Goal: Task Accomplishment & Management: Manage account settings

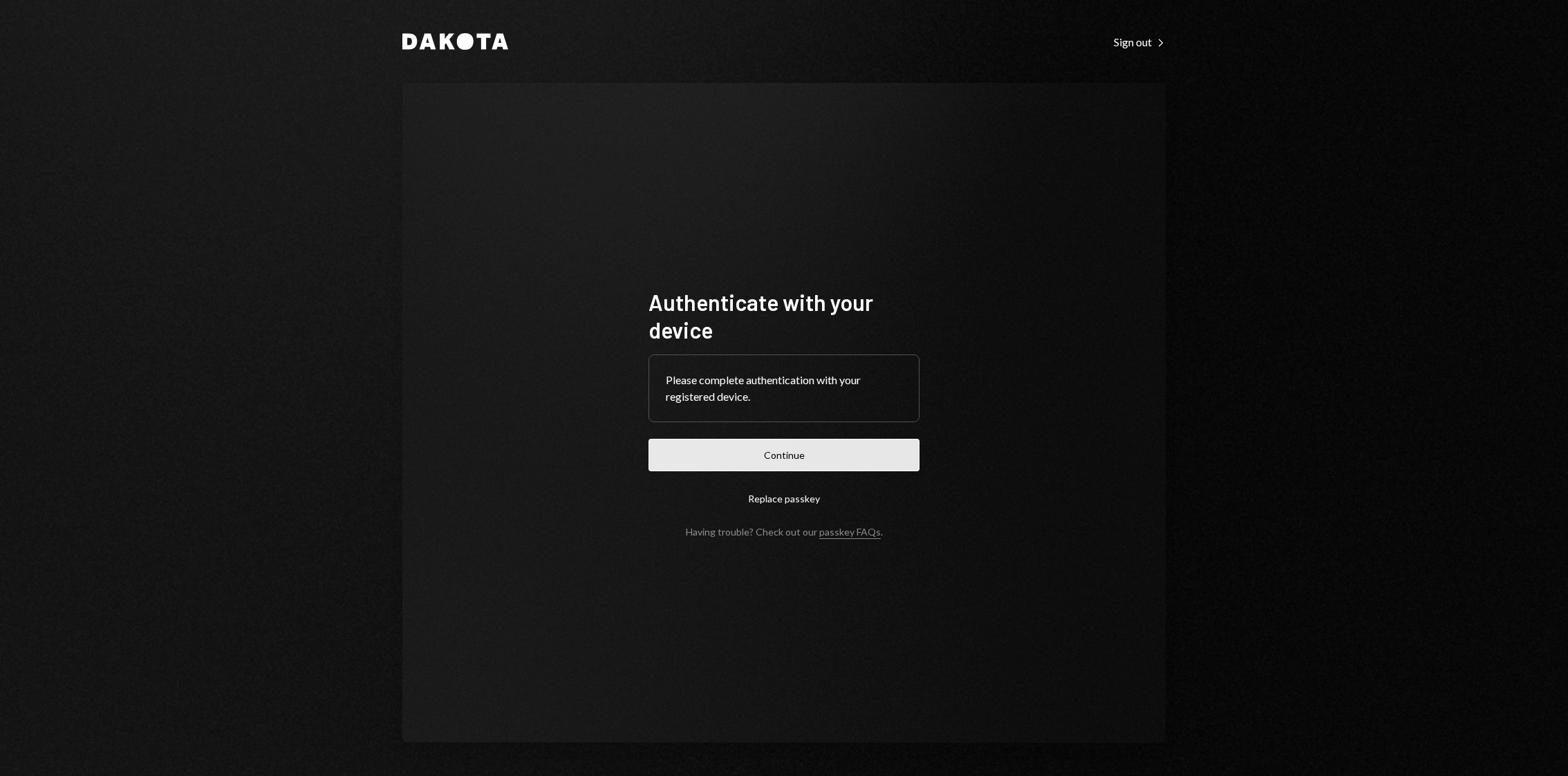
click at [832, 458] on button "Continue" at bounding box center [784, 455] width 271 height 33
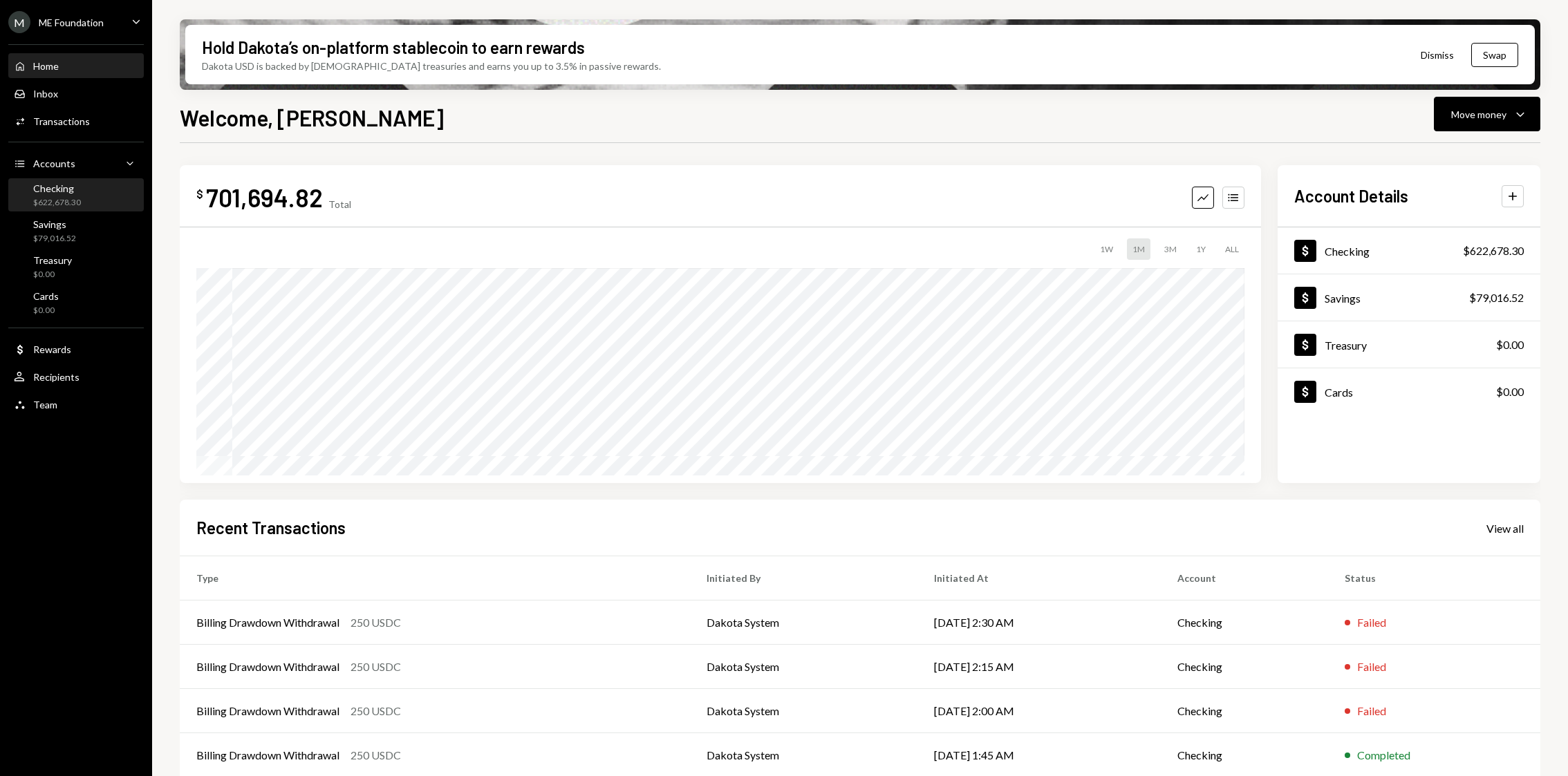
click at [68, 197] on div "$622,678.30" at bounding box center [57, 202] width 48 height 11
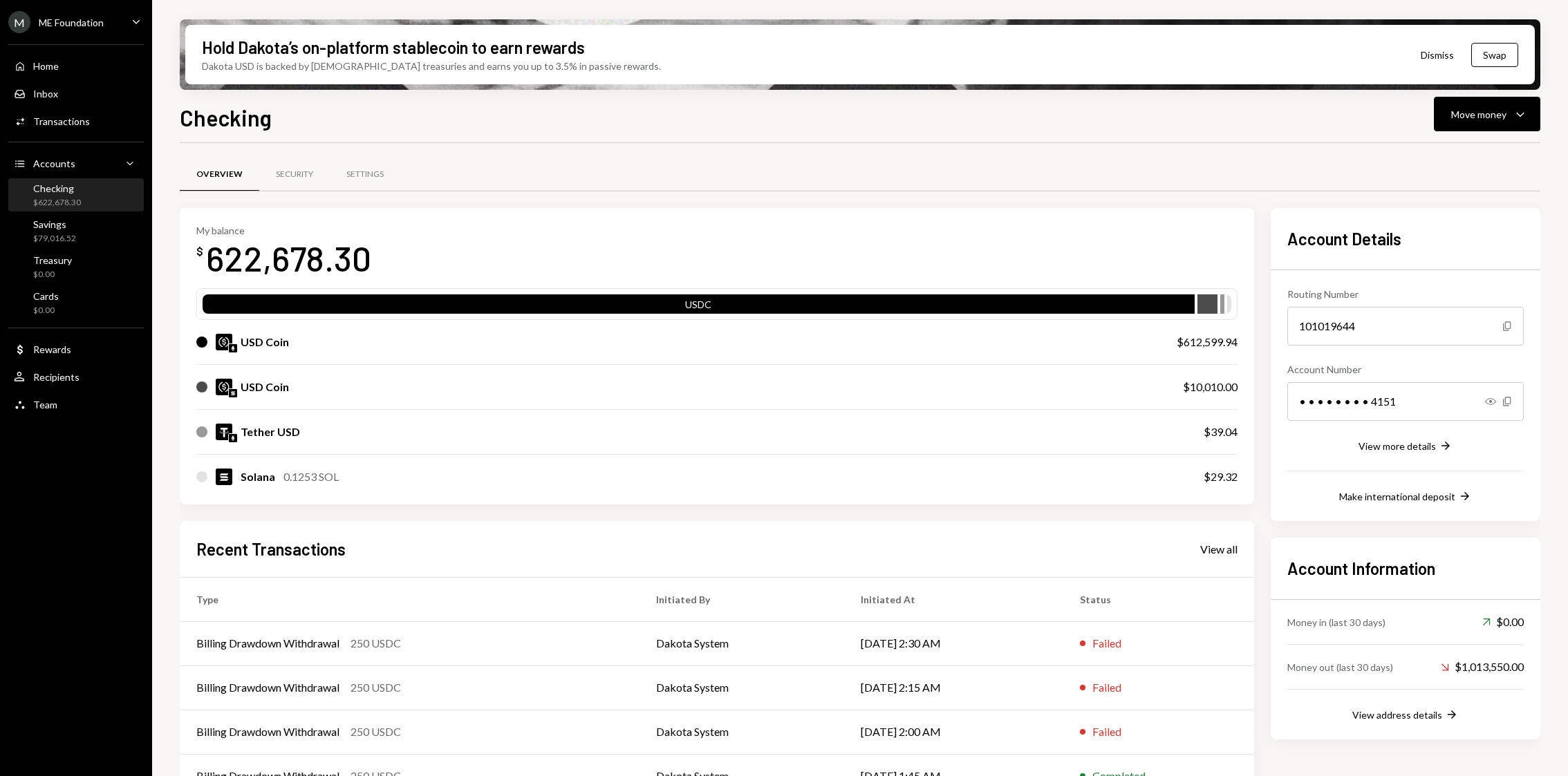
scroll to position [77, 0]
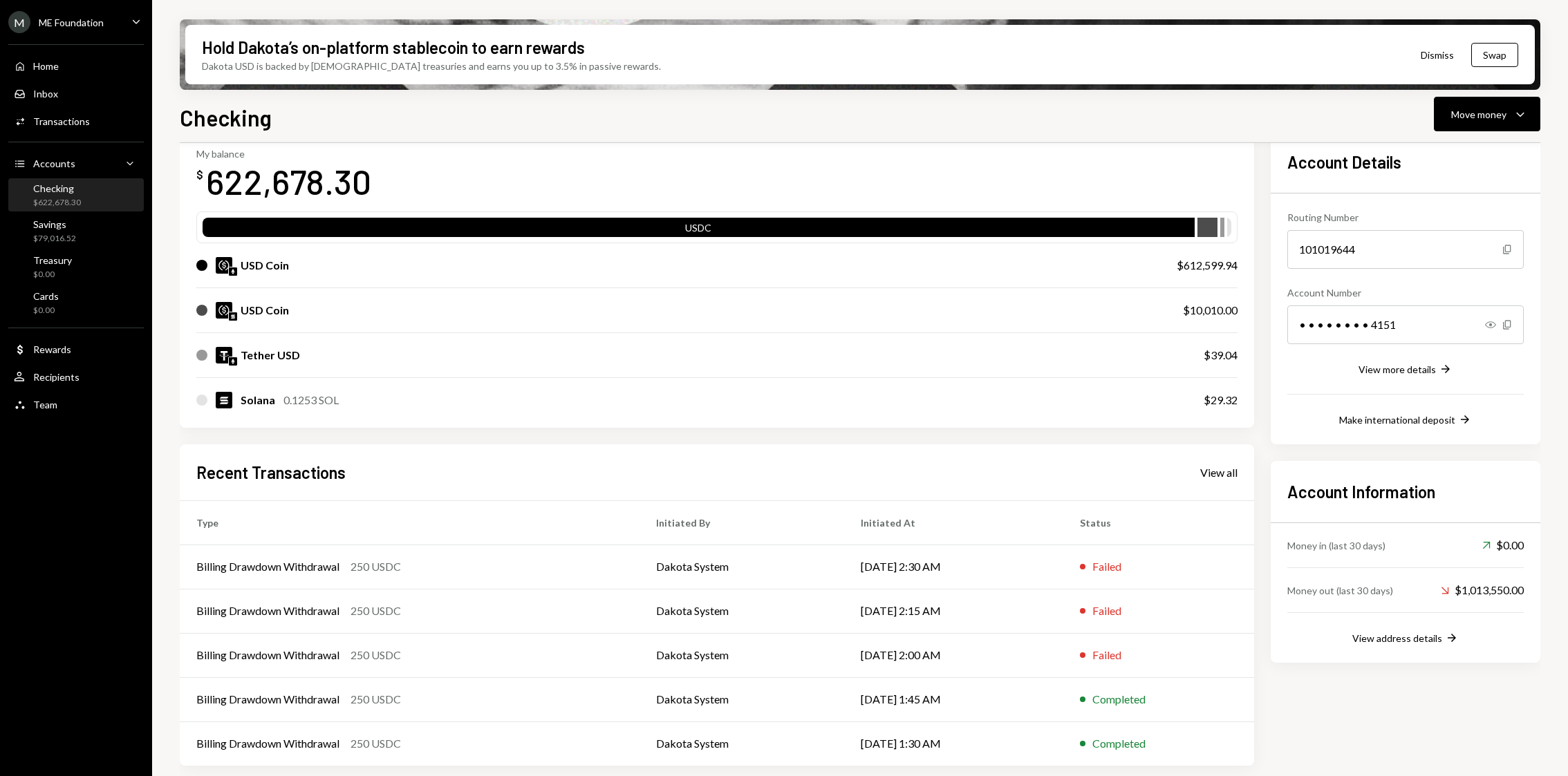
click at [1226, 464] on link "View all" at bounding box center [1218, 472] width 37 height 15
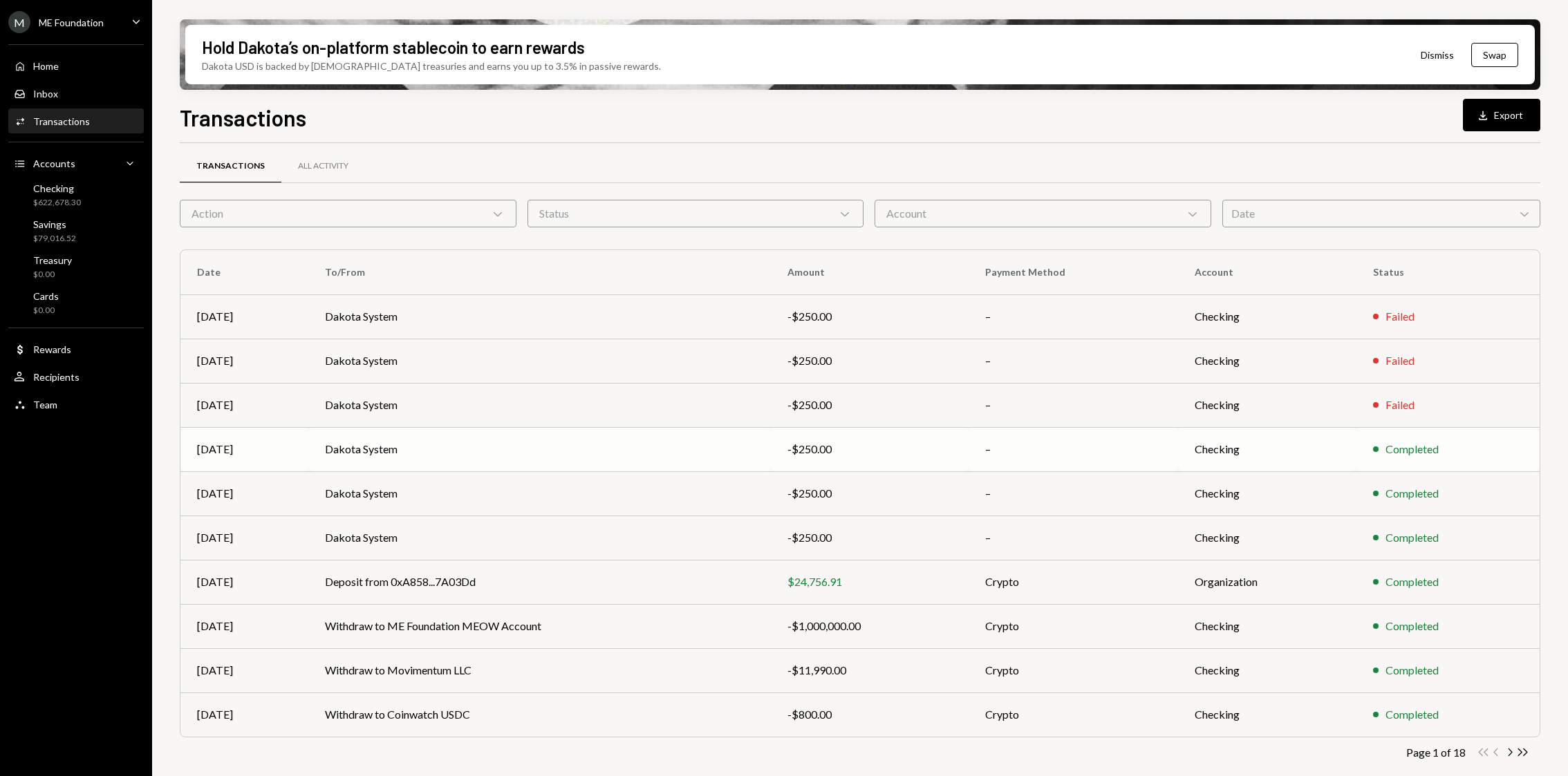
scroll to position [11, 0]
click at [55, 76] on div "Home Home" at bounding box center [76, 66] width 125 height 24
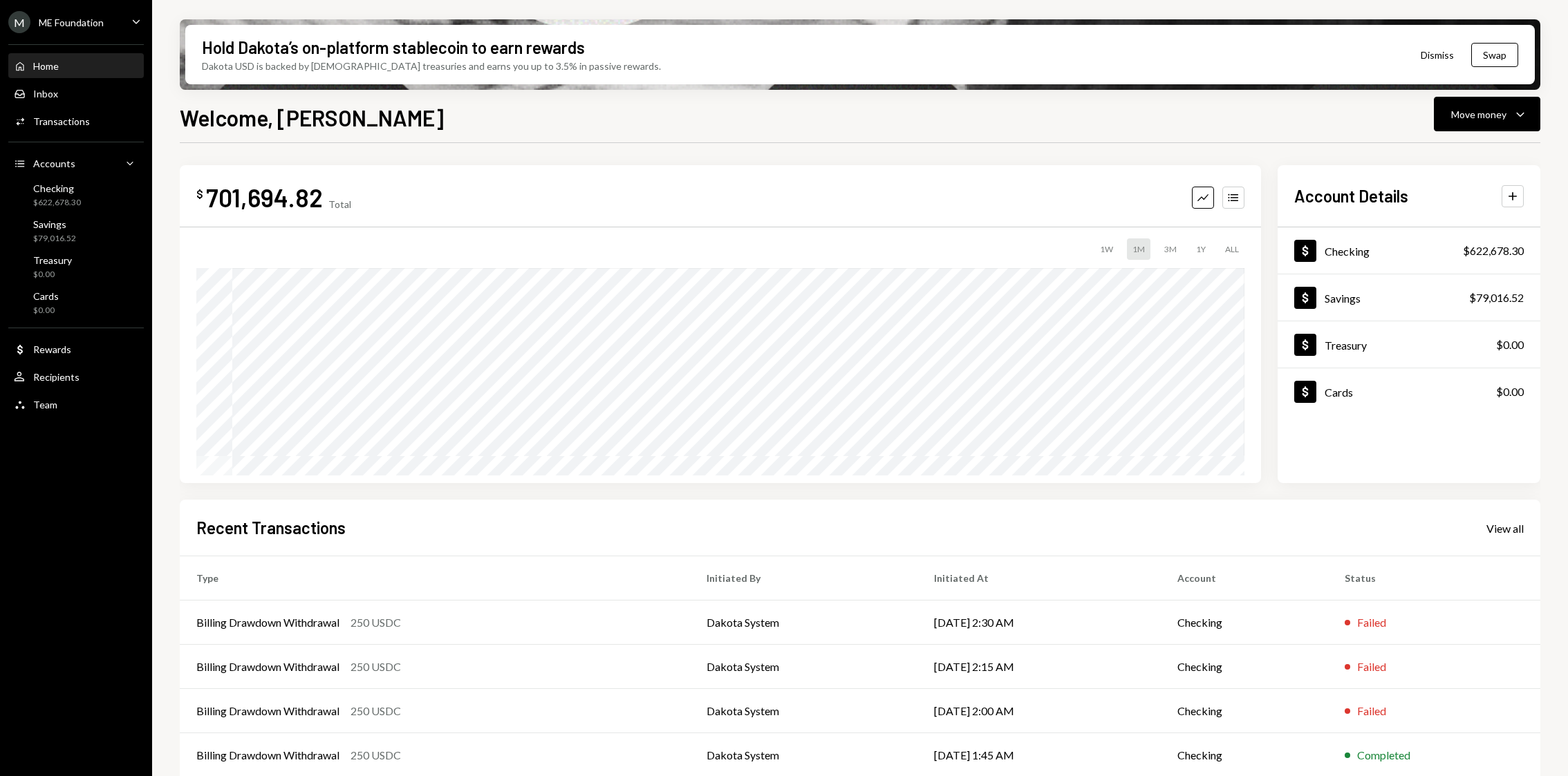
click at [262, 204] on div "701,694.82" at bounding box center [265, 197] width 117 height 31
click at [1229, 191] on icon "Accounts" at bounding box center [1233, 198] width 14 height 14
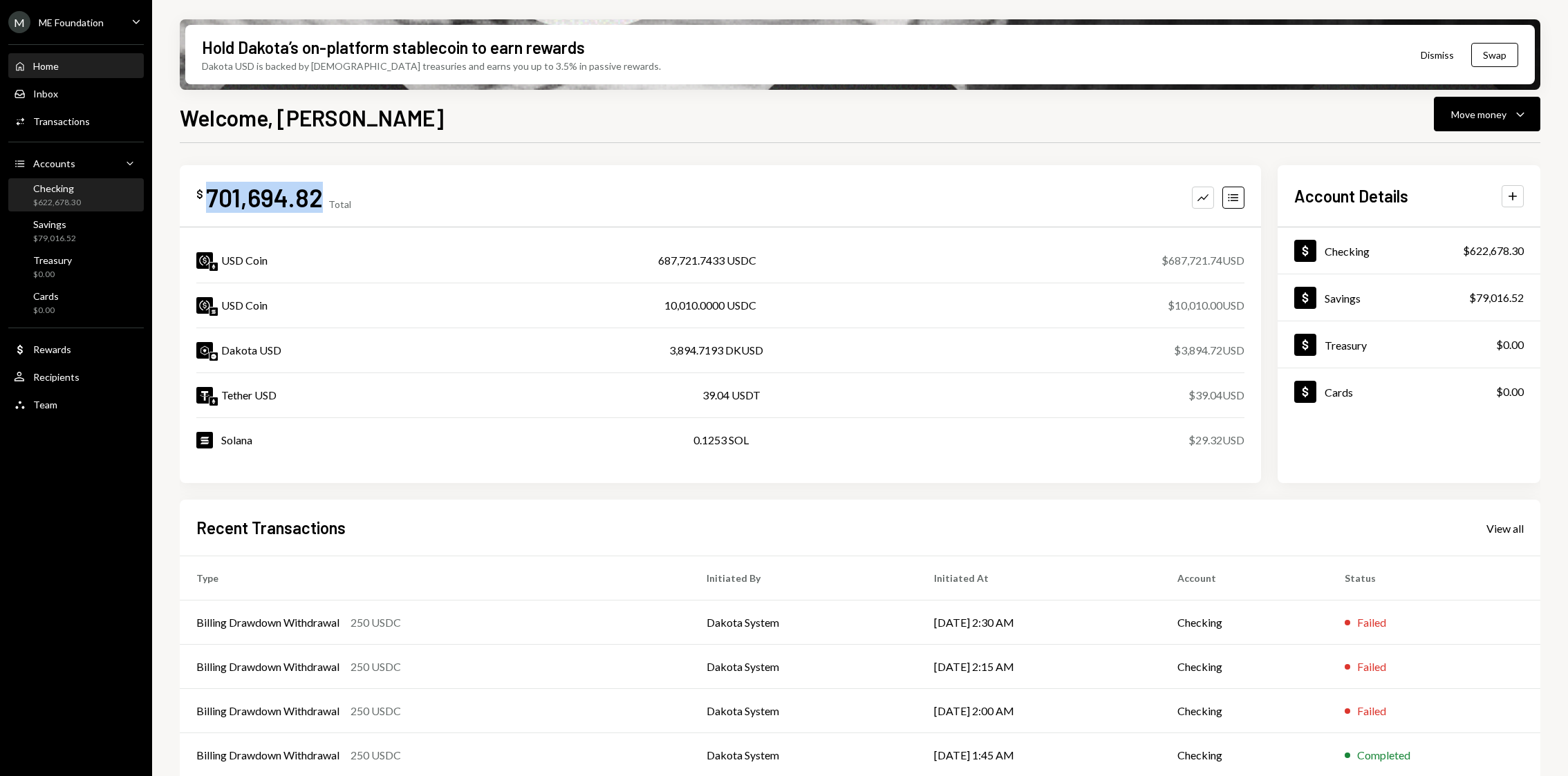
click at [98, 192] on div "Checking $622,678.30" at bounding box center [76, 195] width 125 height 27
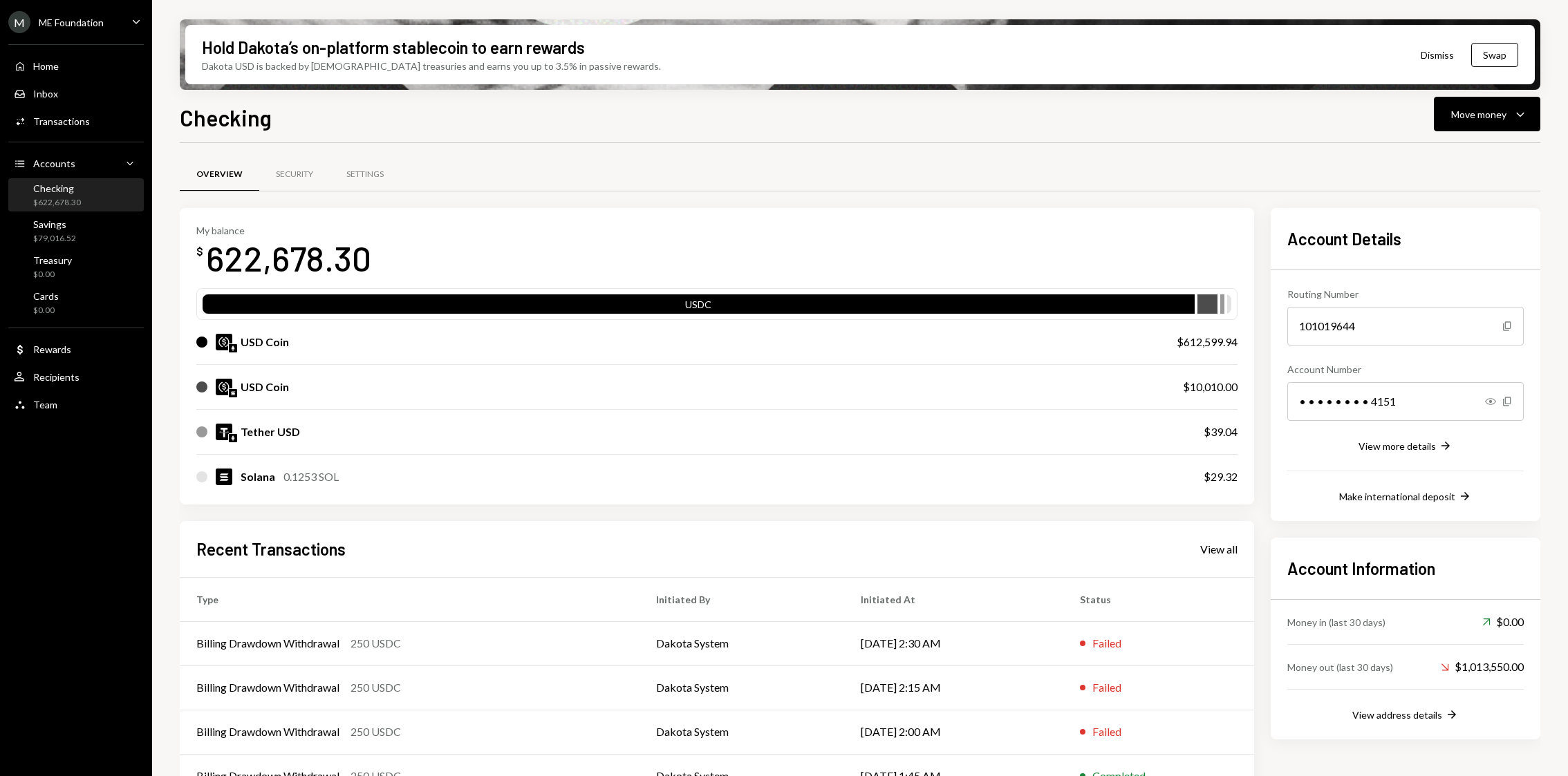
click at [1202, 335] on div "$612,599.94" at bounding box center [1207, 342] width 61 height 17
copy div "612,599.94"
drag, startPoint x: 374, startPoint y: 255, endPoint x: 209, endPoint y: 256, distance: 165.0
click at [209, 256] on div "My balance $ 622,678.30" at bounding box center [716, 252] width 1041 height 55
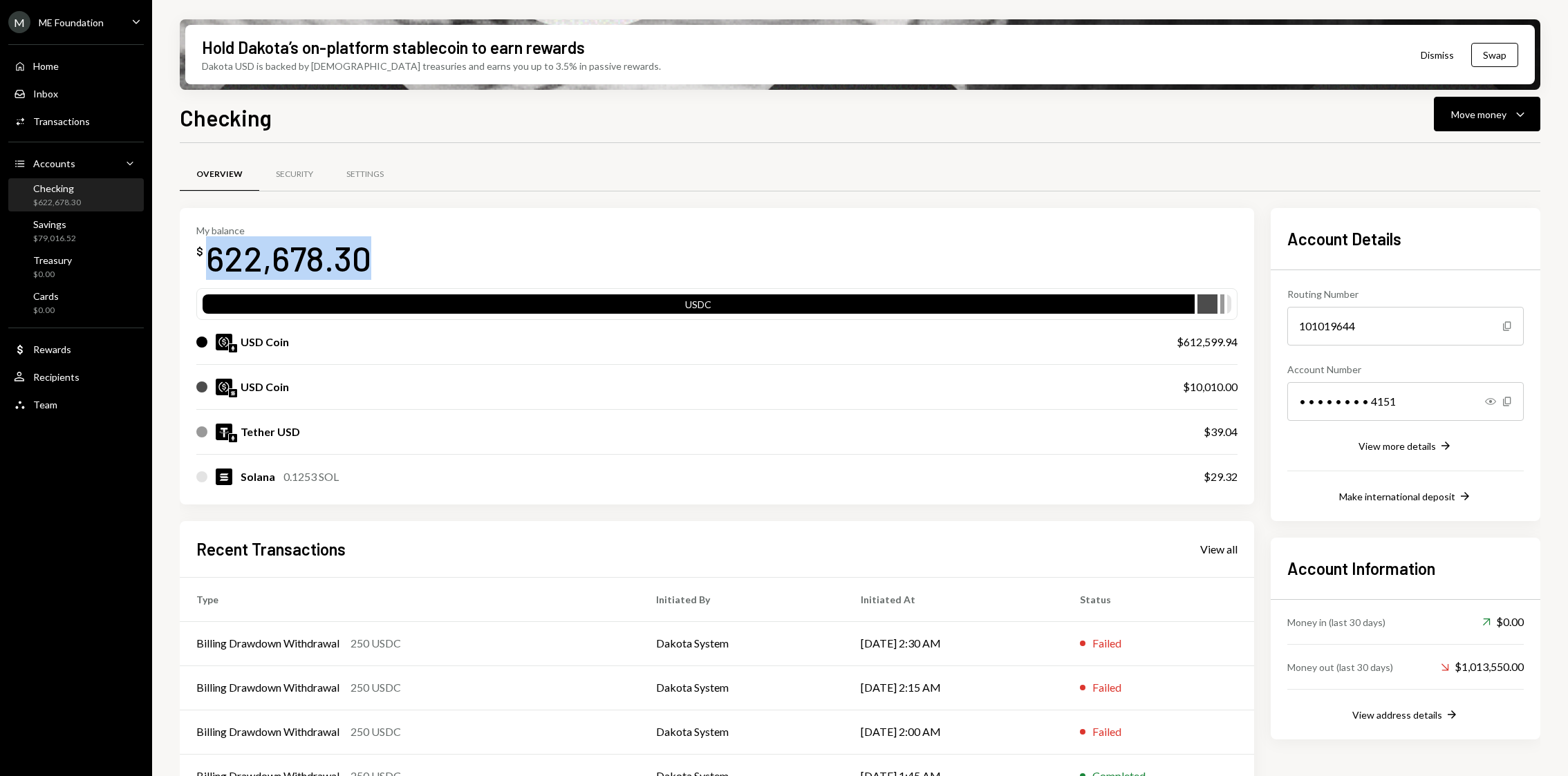
copy div "622,678.30"
click at [94, 225] on div "Savings $79,016.52" at bounding box center [76, 231] width 125 height 27
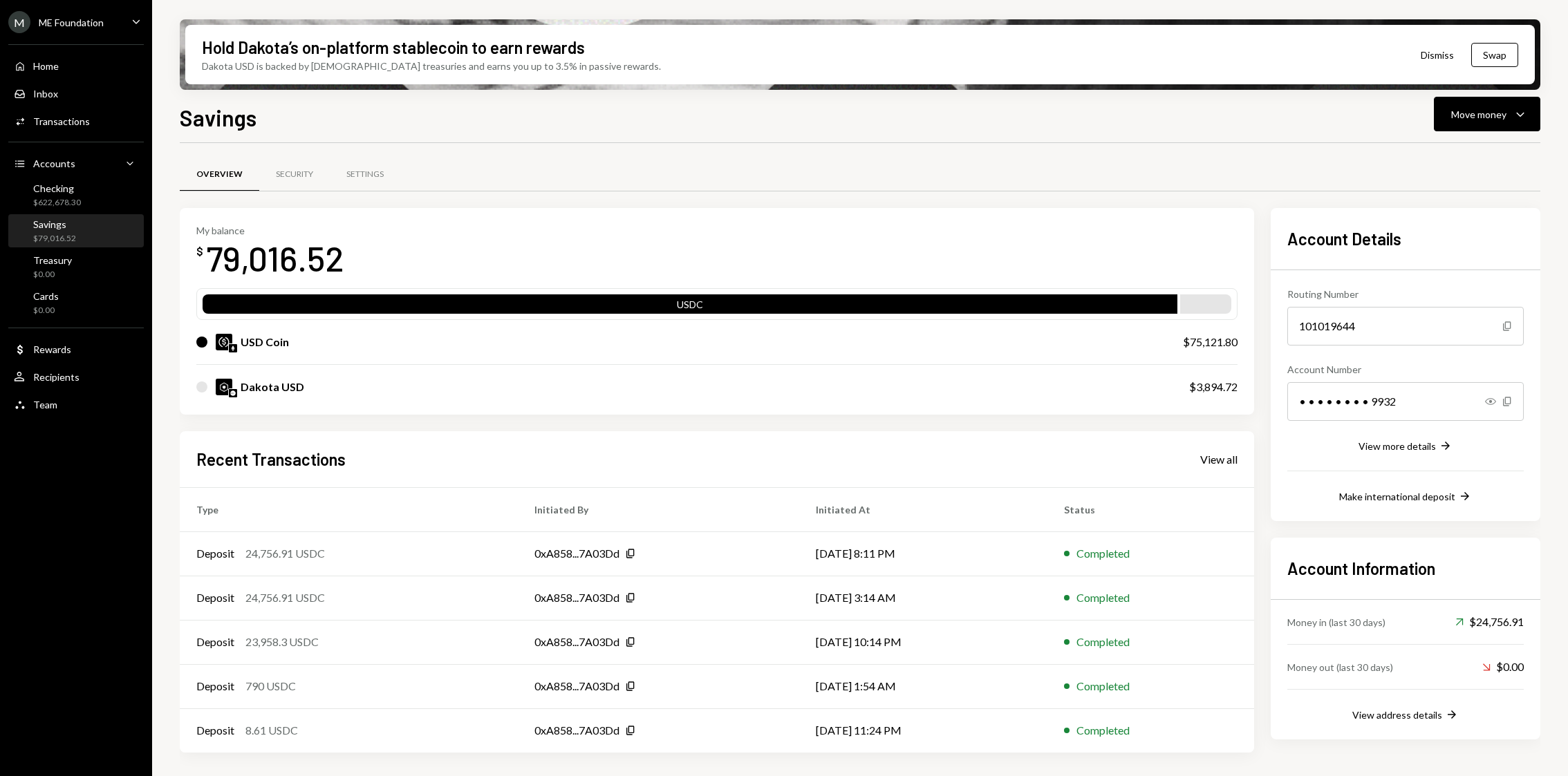
click at [1212, 341] on div "$75,121.80" at bounding box center [1210, 342] width 55 height 17
drag, startPoint x: 361, startPoint y: 254, endPoint x: 208, endPoint y: 261, distance: 153.2
click at [208, 261] on div "My balance $ 79,016.52" at bounding box center [716, 252] width 1041 height 55
copy div "79,016.52"
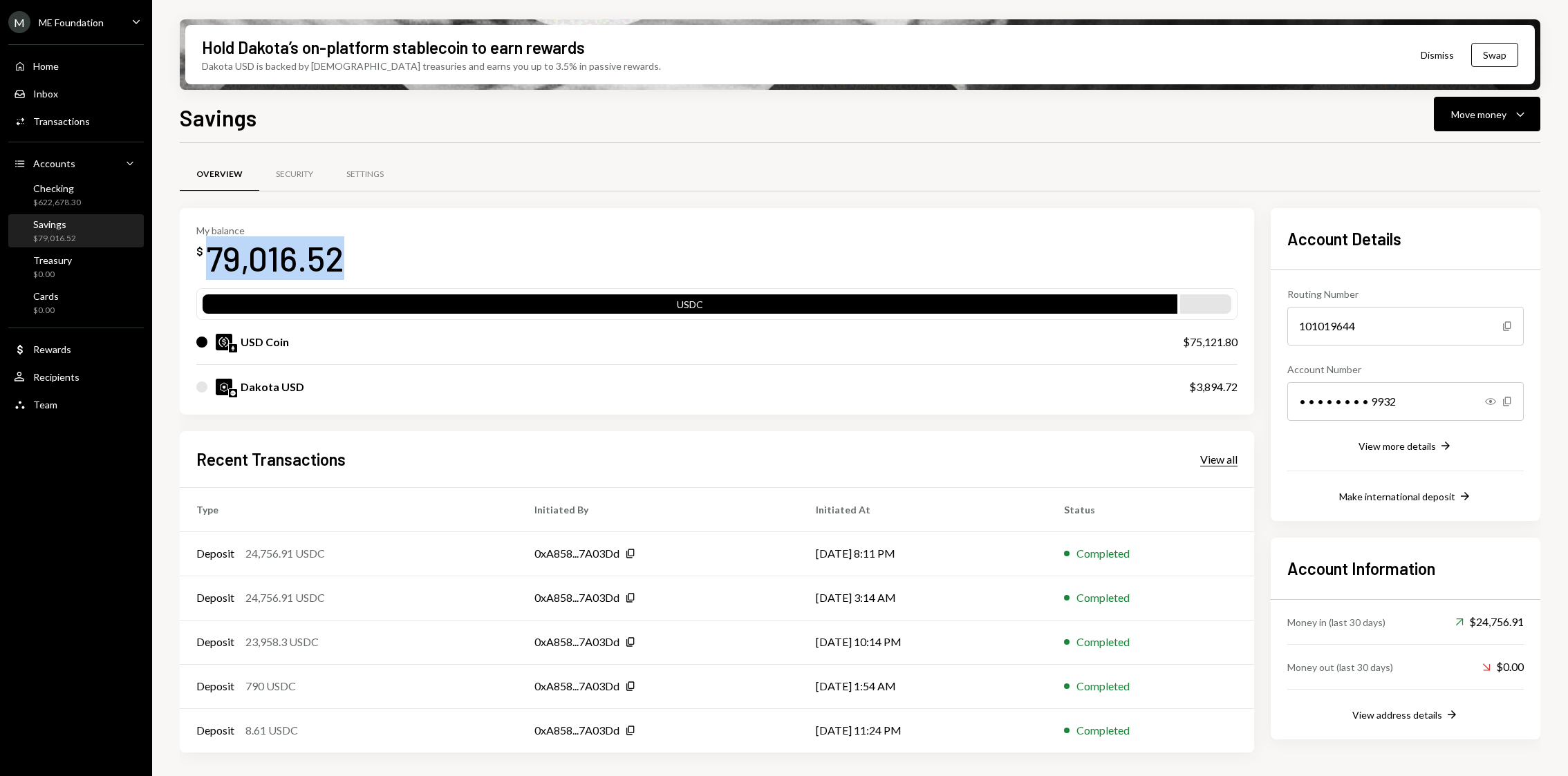
click at [1208, 454] on div "View all" at bounding box center [1218, 459] width 37 height 14
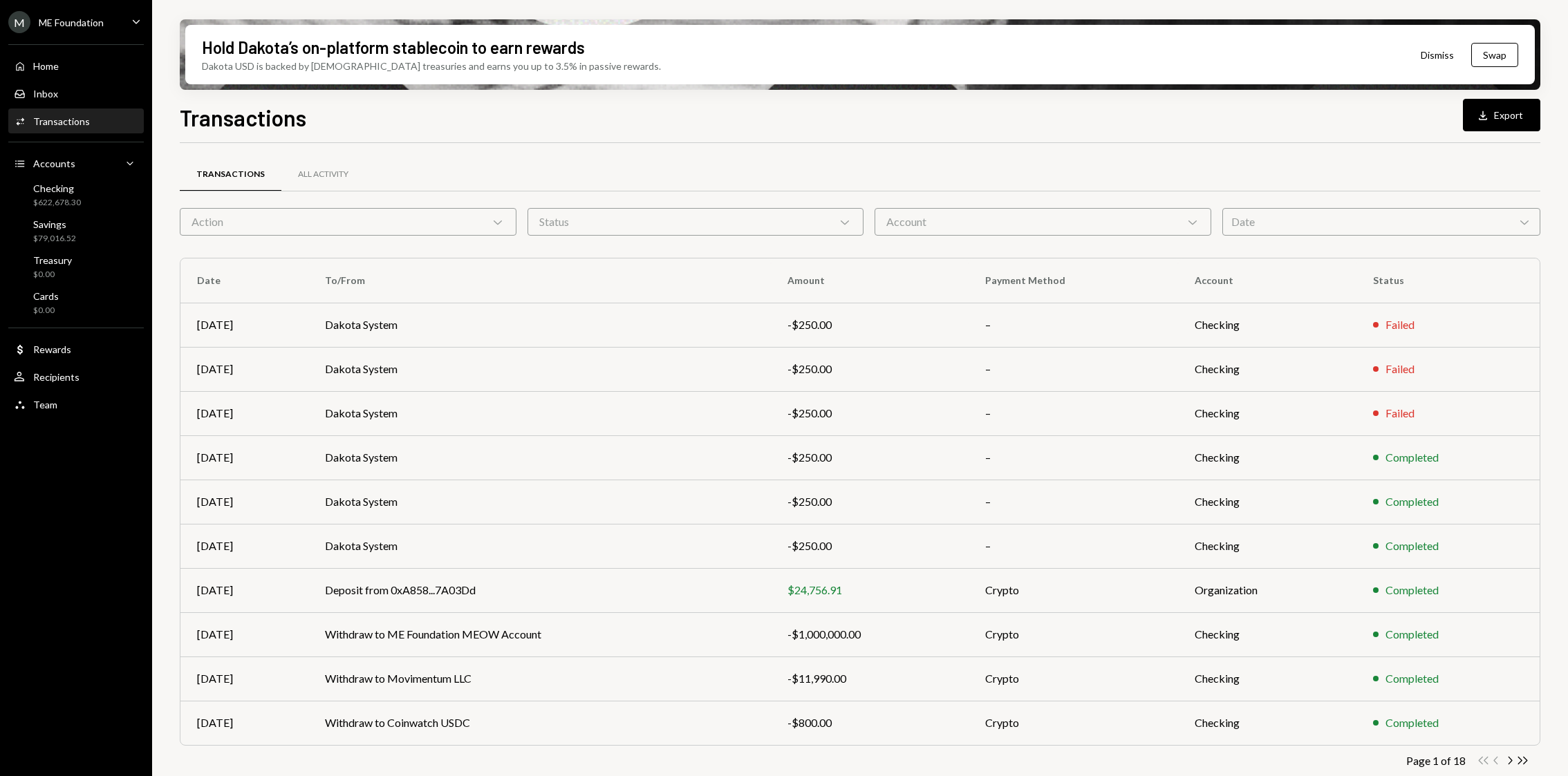
click at [933, 224] on div "Account Chevron Down" at bounding box center [1043, 222] width 337 height 27
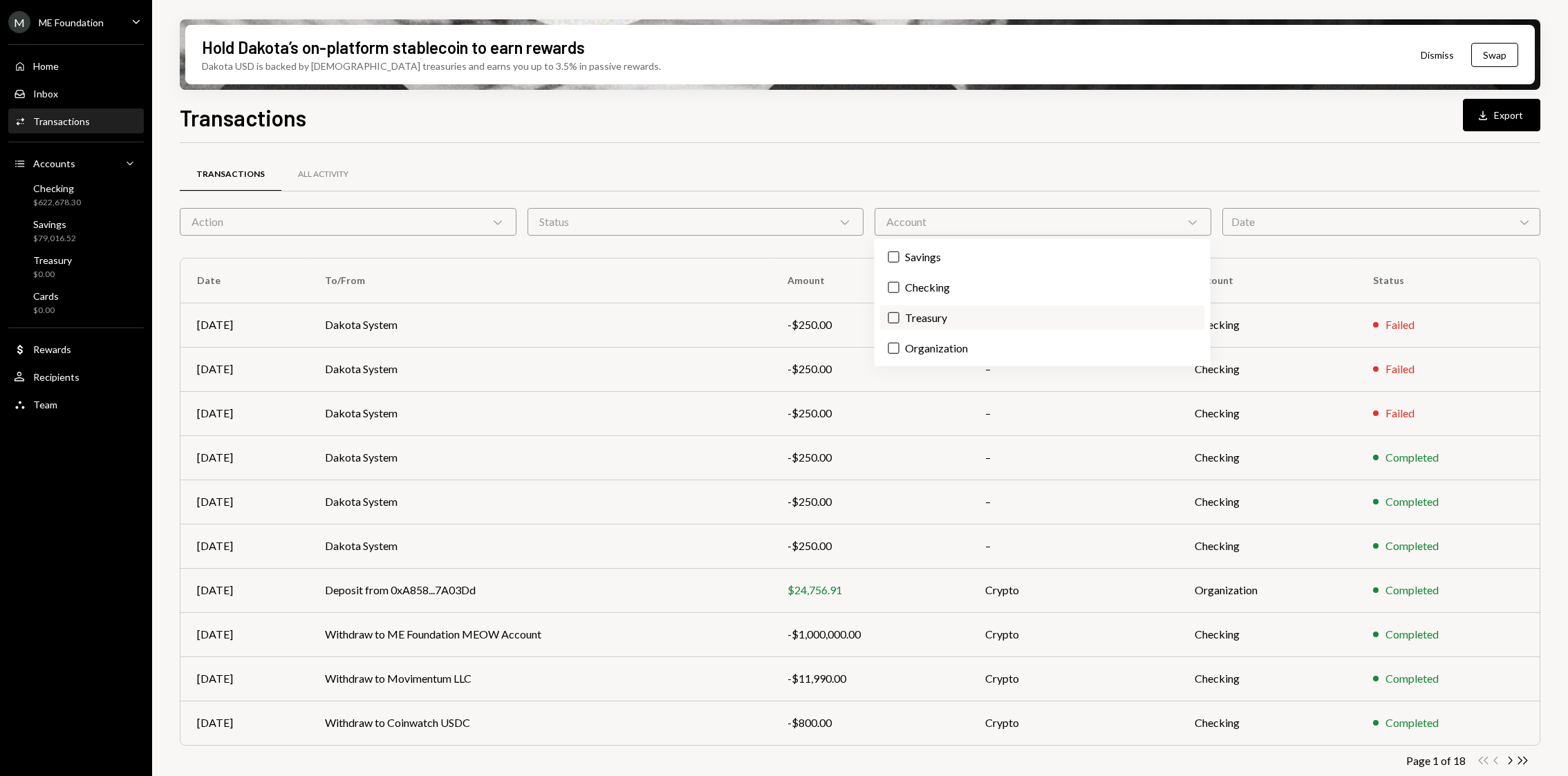
click at [908, 326] on label "Treasury" at bounding box center [1042, 318] width 325 height 25
click at [900, 323] on button "Treasury" at bounding box center [894, 318] width 11 height 11
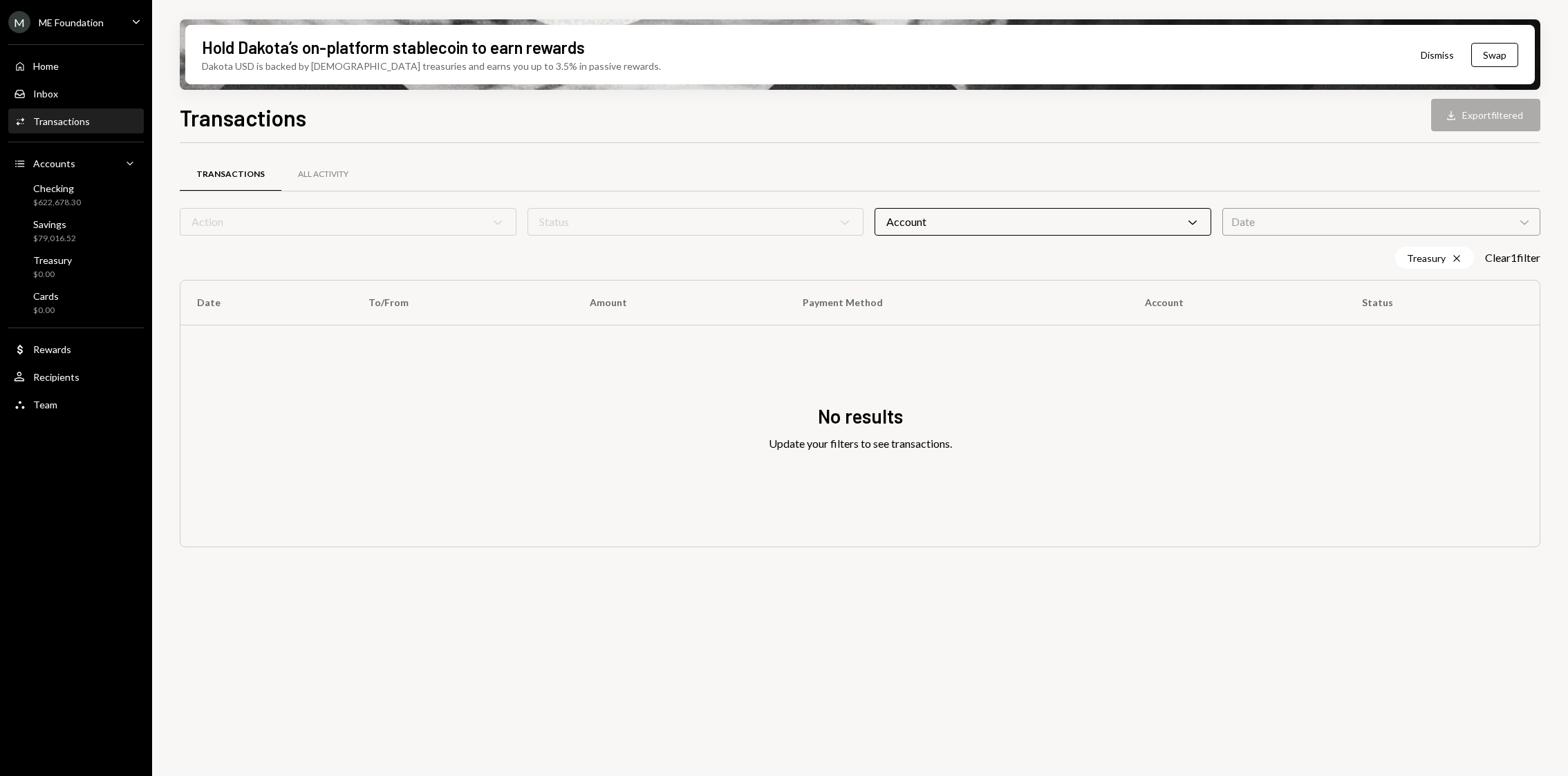
click at [883, 78] on div "Hold Dakota’s on-platform stablecoin to earn rewards Dakota USD is backed by U.…" at bounding box center [860, 55] width 1349 height 59
click at [923, 214] on div "Account Chevron Down" at bounding box center [1043, 222] width 337 height 27
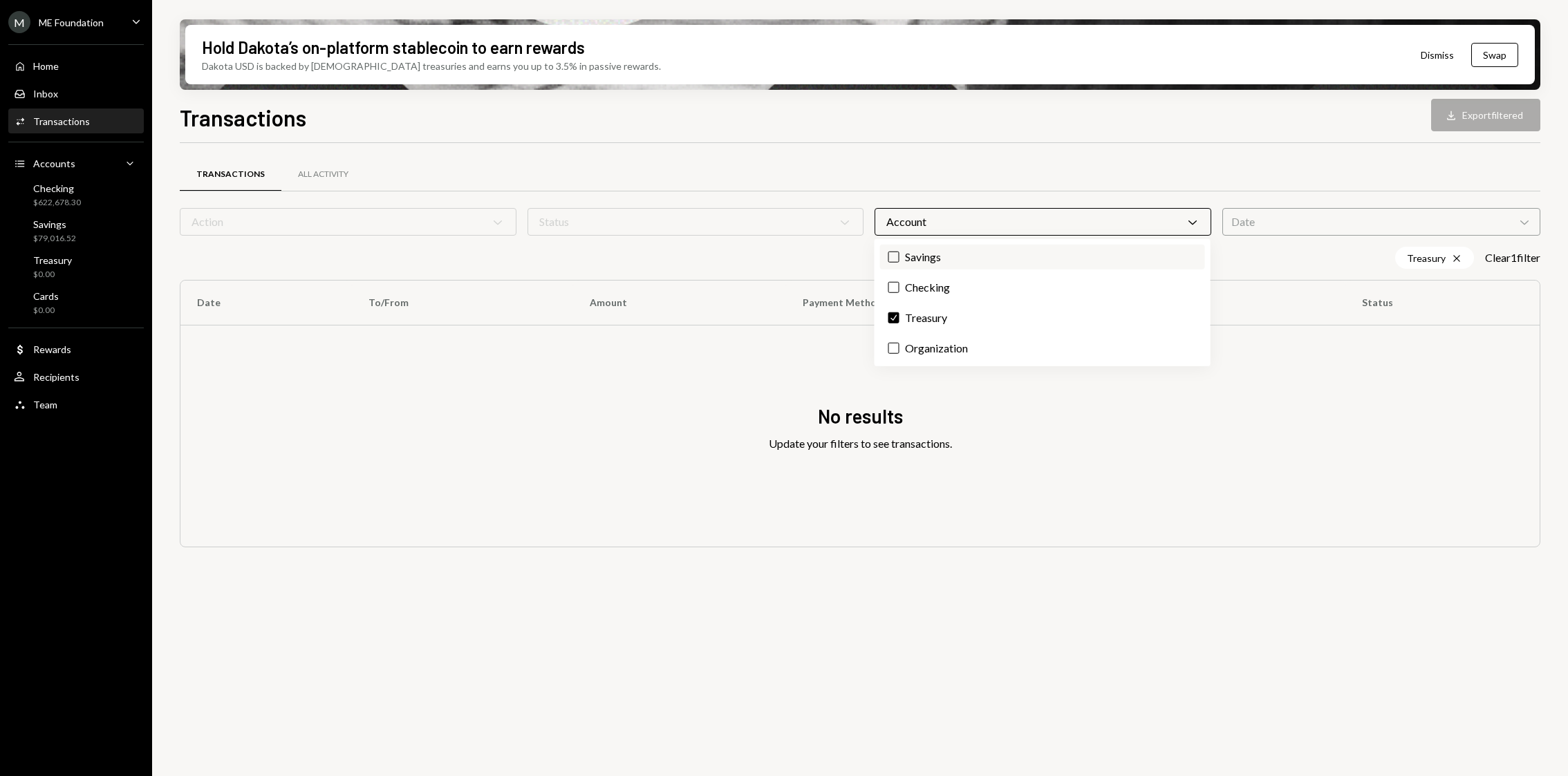
click at [894, 258] on button "Savings" at bounding box center [894, 257] width 11 height 11
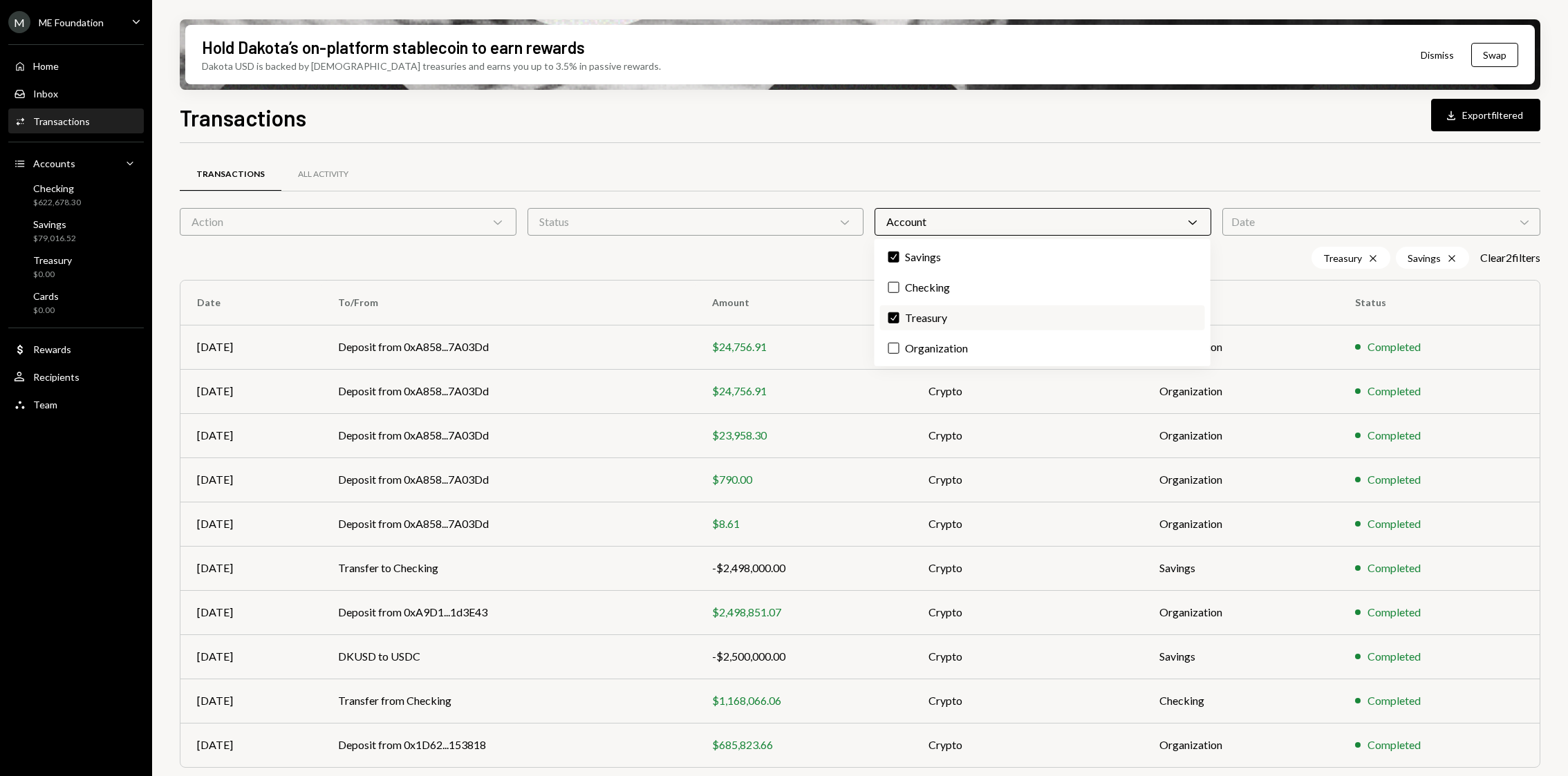
click at [895, 316] on button "Check" at bounding box center [894, 318] width 11 height 11
click at [760, 213] on div "Status Chevron Down" at bounding box center [696, 222] width 337 height 27
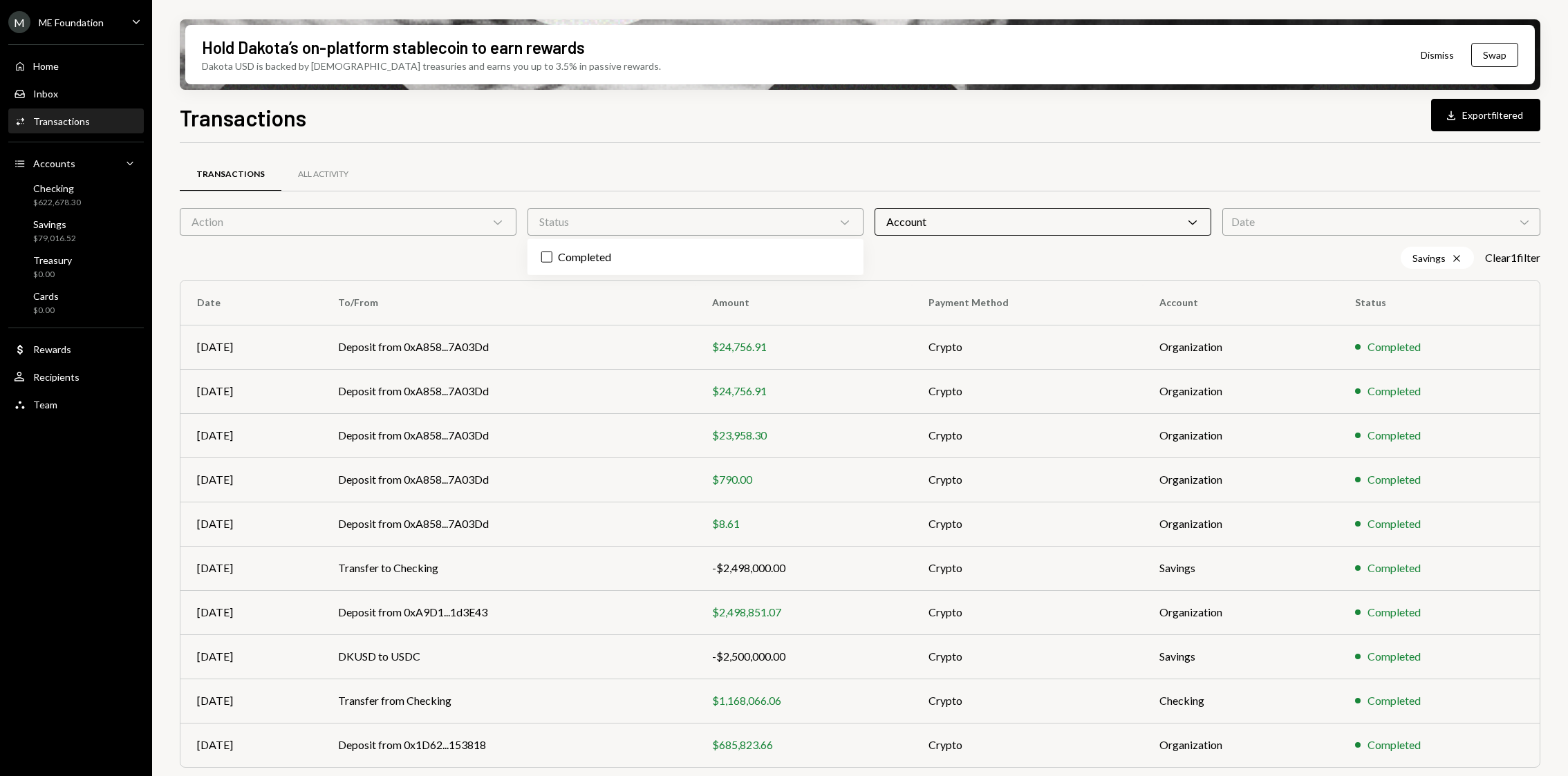
click at [95, 30] on div "M ME Foundation" at bounding box center [56, 22] width 95 height 22
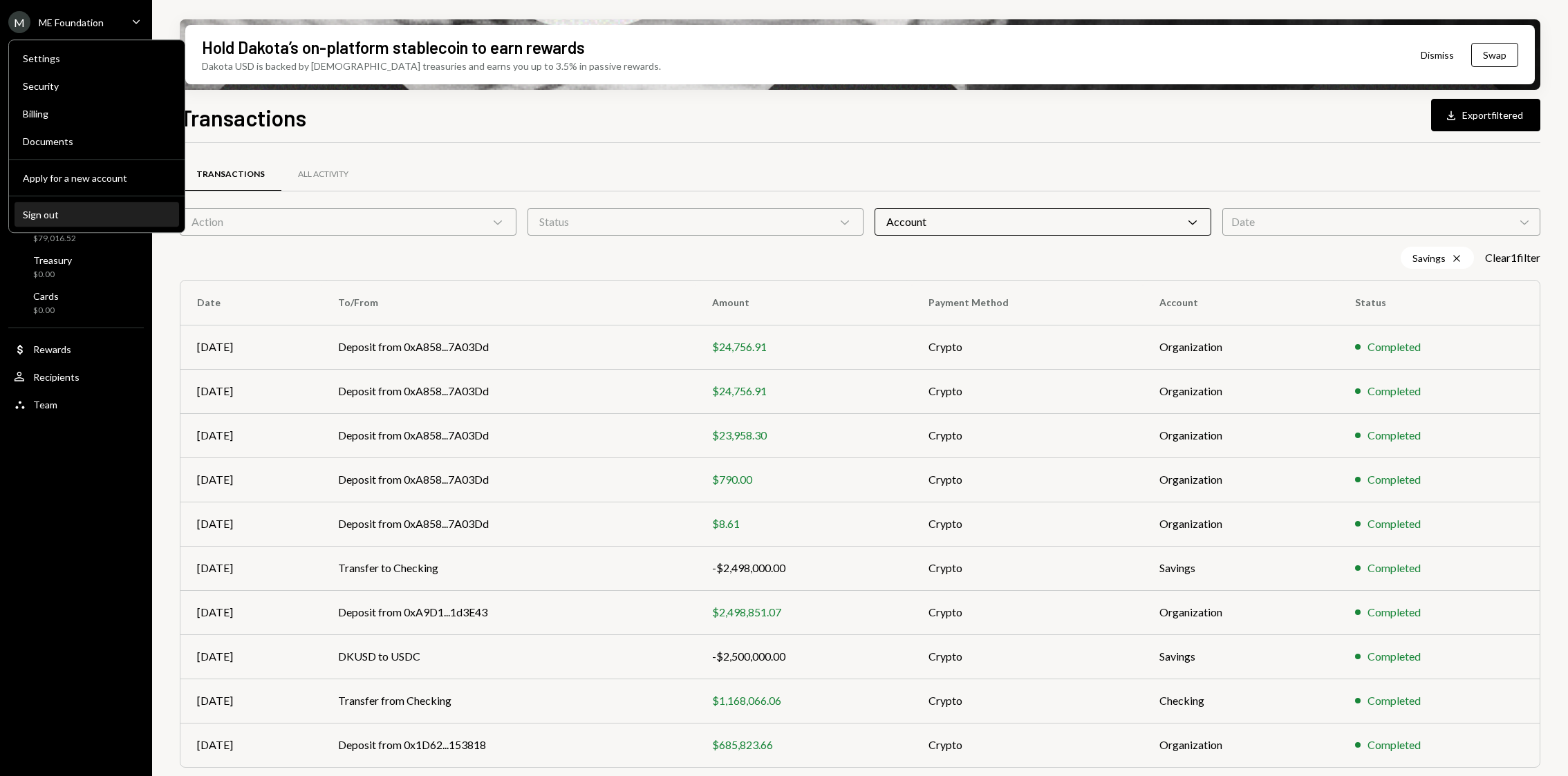
click at [86, 209] on div "Sign out" at bounding box center [97, 214] width 148 height 11
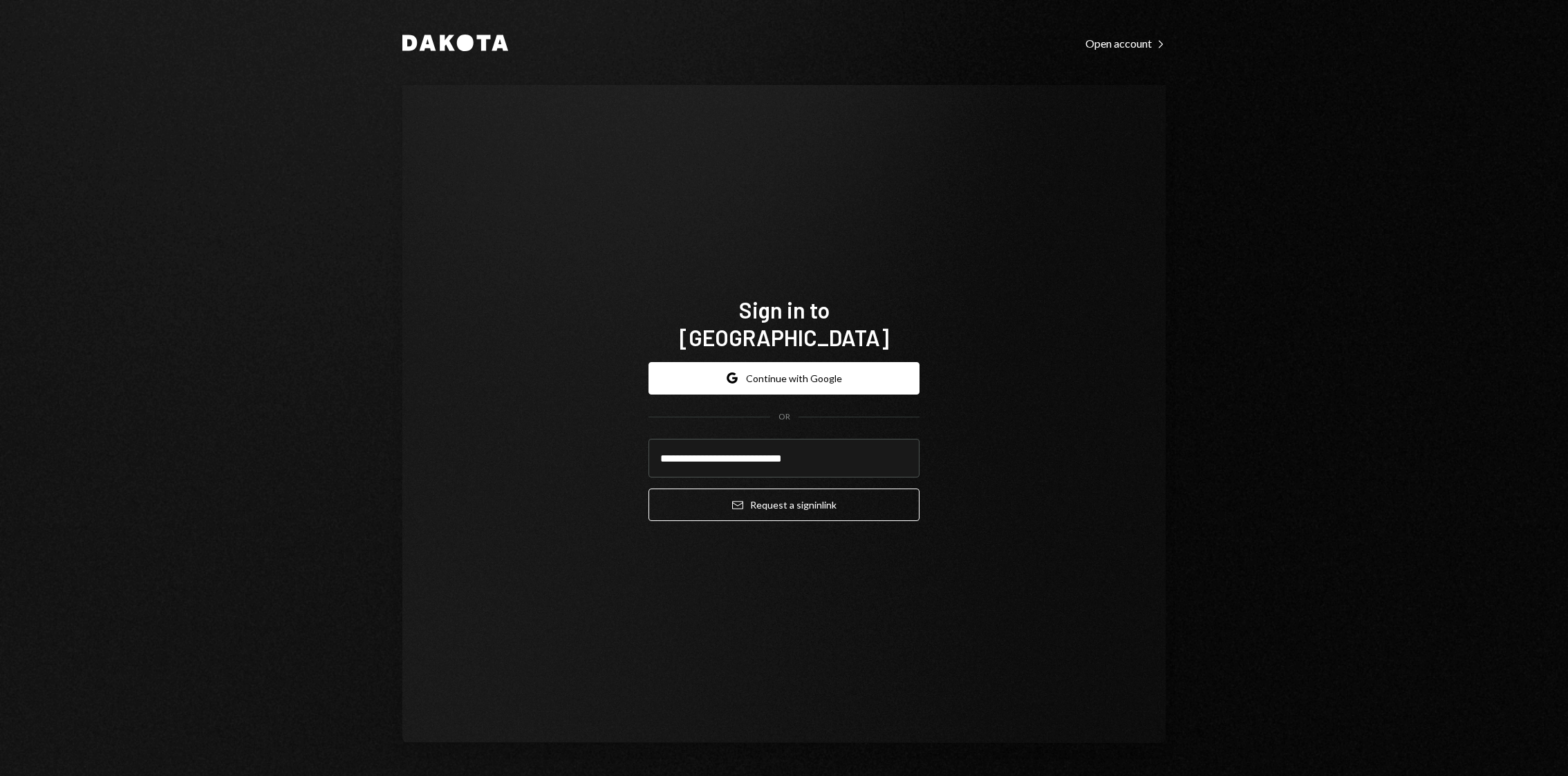
type input "**********"
click at [649, 489] on button "Email Request a sign in link" at bounding box center [784, 505] width 271 height 33
